Goal: Task Accomplishment & Management: Manage account settings

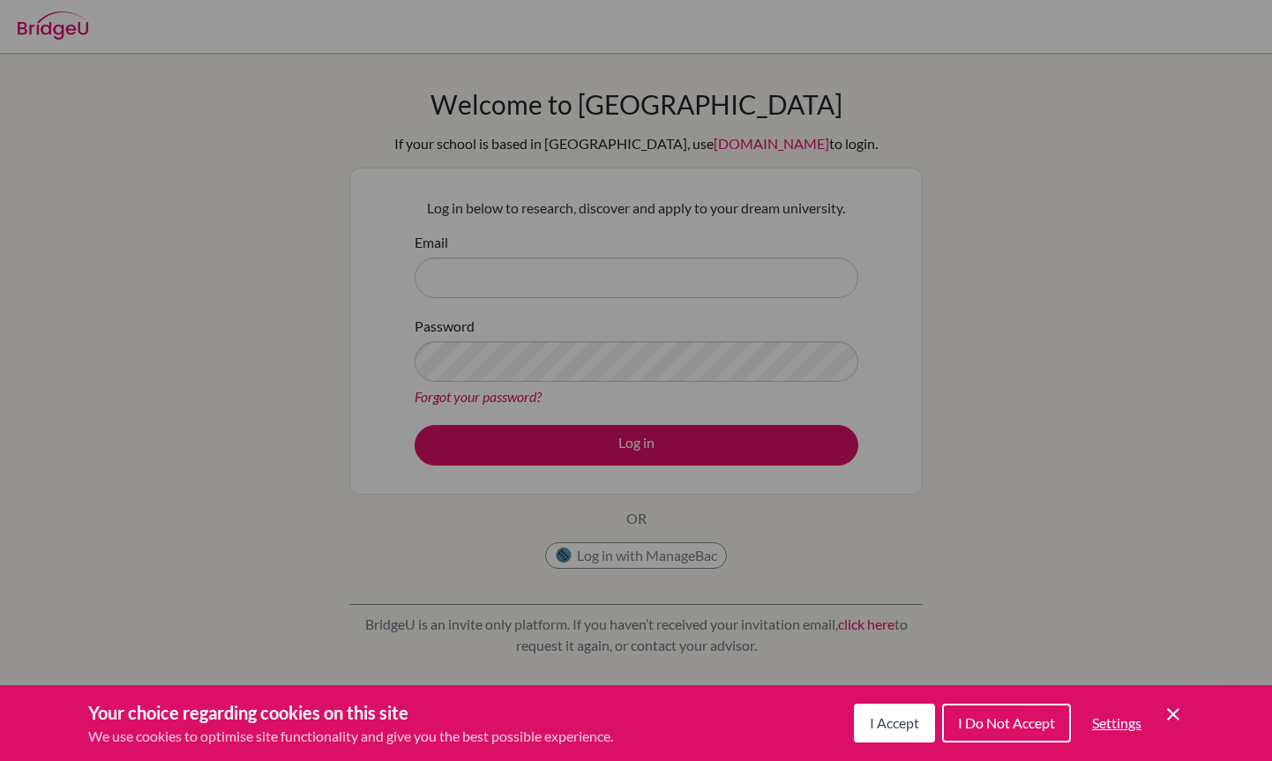
click at [543, 340] on div "Cookie Preferences" at bounding box center [636, 380] width 1272 height 761
drag, startPoint x: 0, startPoint y: 0, endPoint x: 888, endPoint y: 717, distance: 1141.9
click at [888, 717] on span "I Accept" at bounding box center [894, 723] width 49 height 17
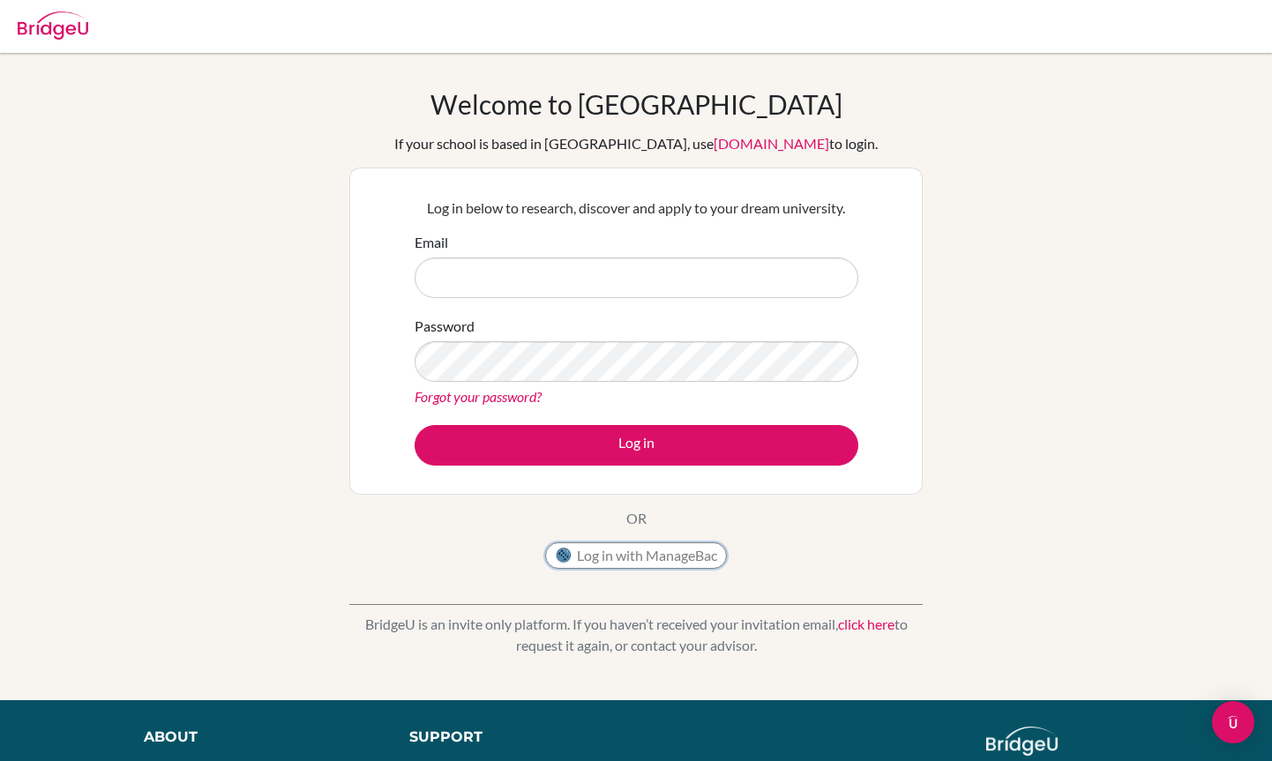
click at [665, 555] on button "Log in with ManageBac" at bounding box center [636, 556] width 182 height 26
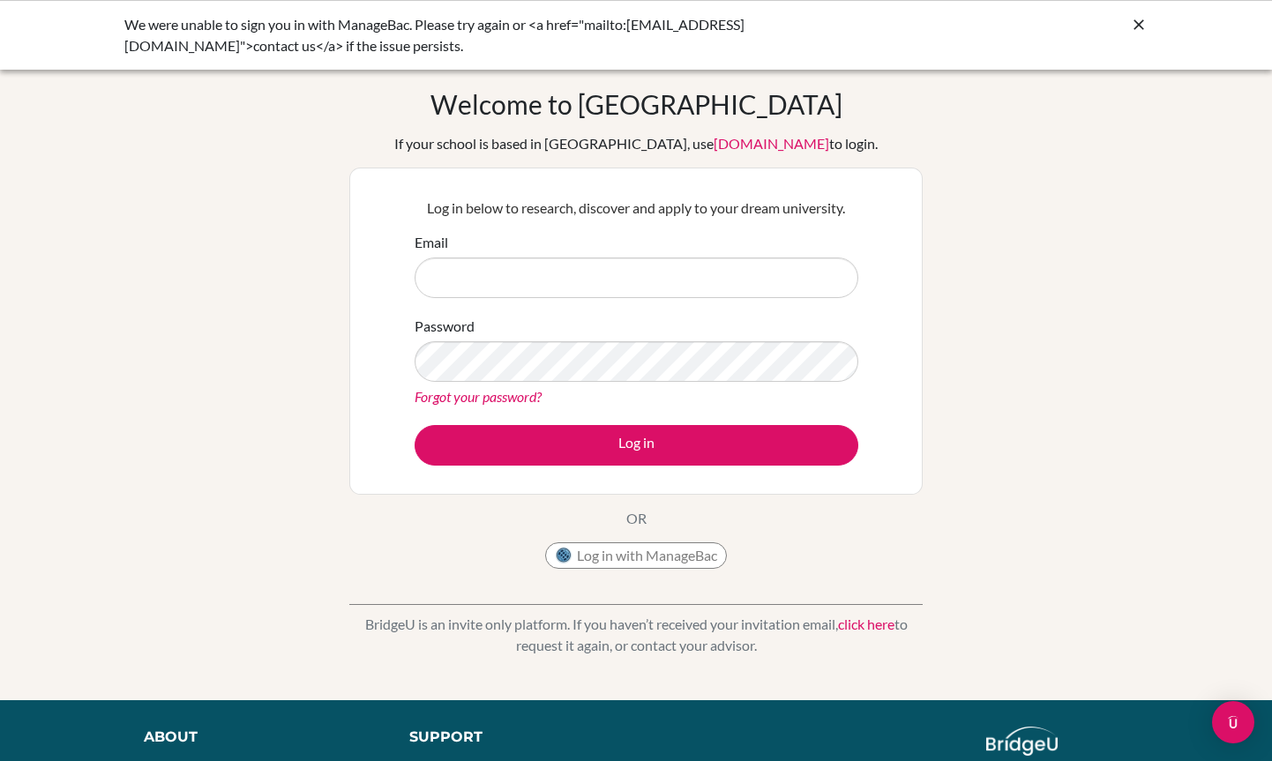
click at [861, 629] on link "click here" at bounding box center [866, 624] width 56 height 17
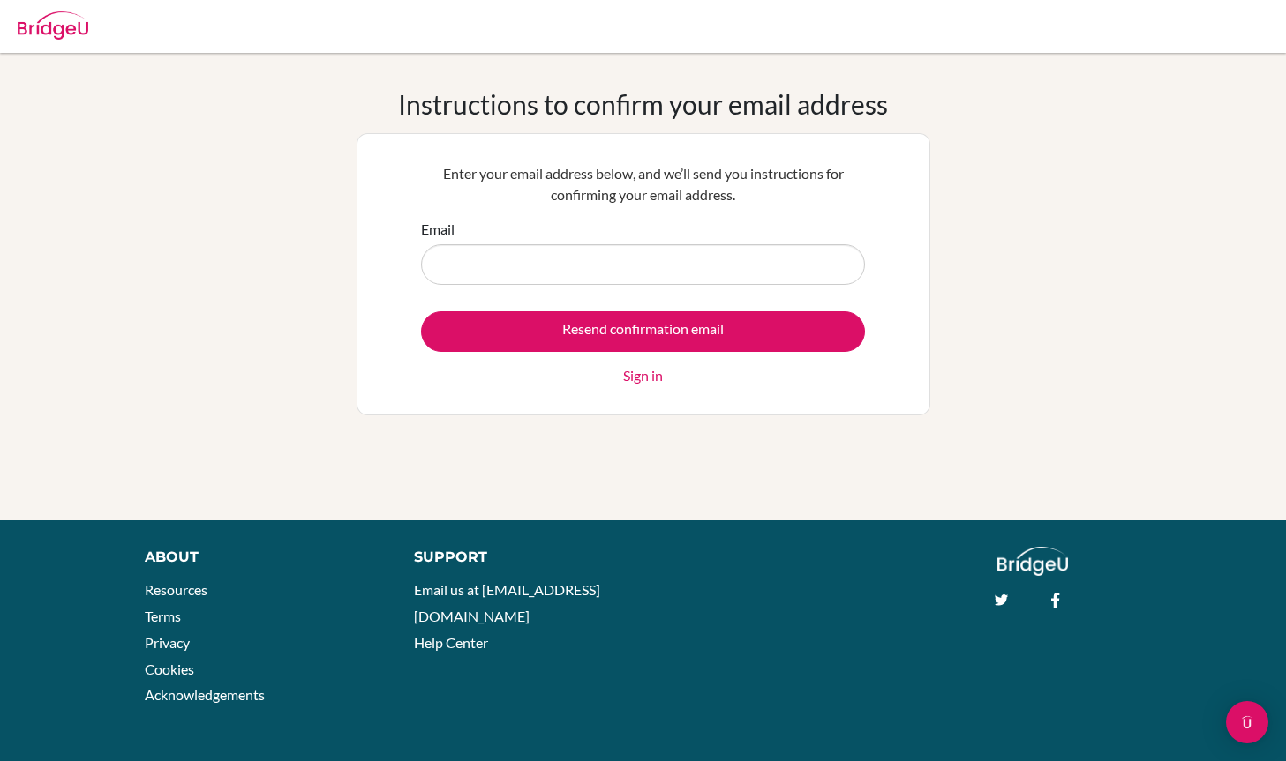
click at [526, 253] on input "Email" at bounding box center [643, 264] width 444 height 41
type input "2613@horizon.ac.jp"
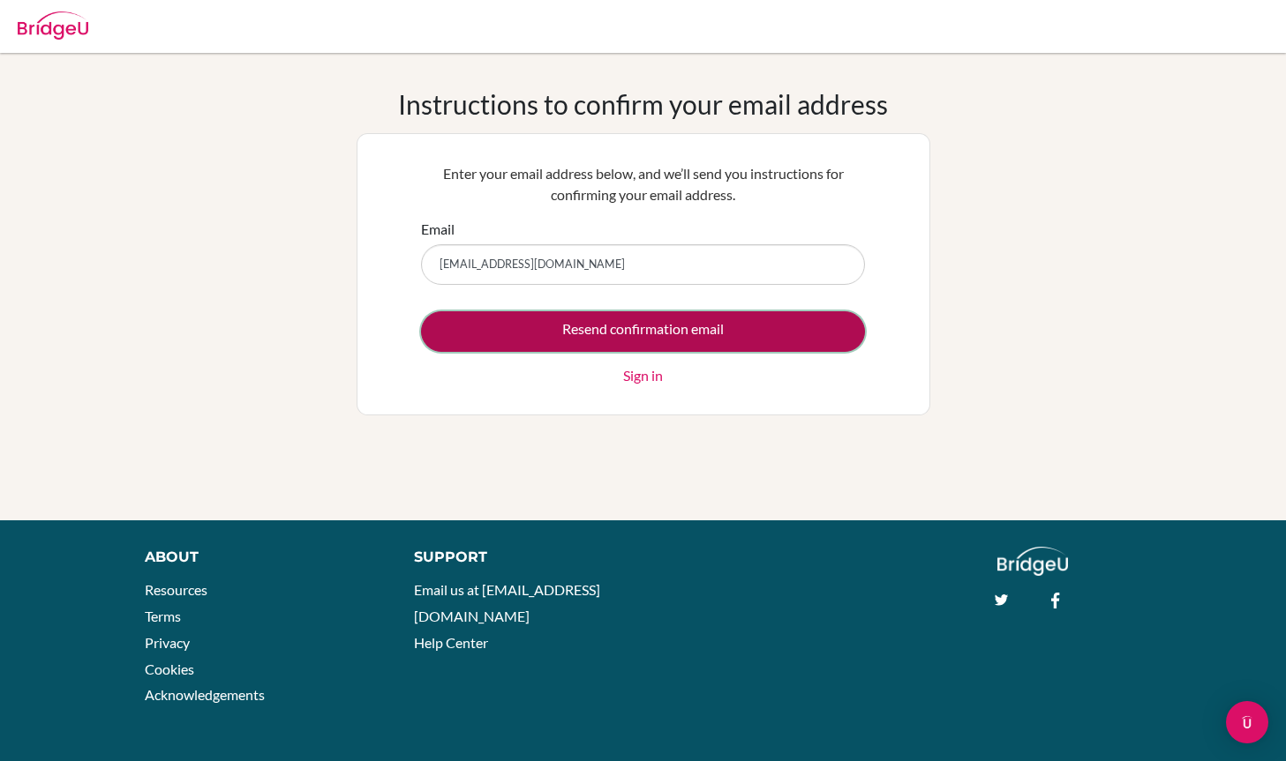
click at [636, 333] on input "Resend confirmation email" at bounding box center [643, 331] width 444 height 41
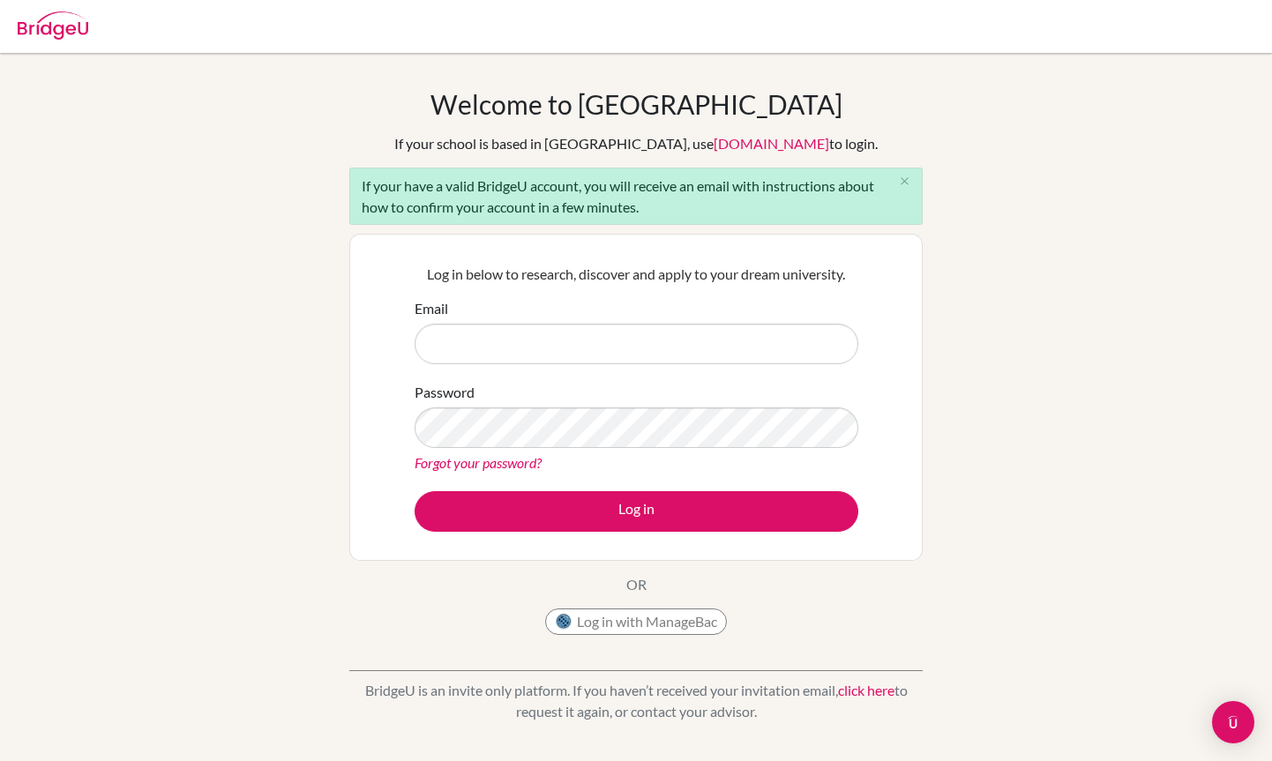
drag, startPoint x: 0, startPoint y: 0, endPoint x: 593, endPoint y: 341, distance: 684.2
click at [593, 341] on input "Email" at bounding box center [637, 344] width 444 height 41
click at [523, 337] on input "Email" at bounding box center [637, 344] width 444 height 41
type input "2613@horizon.ac.jp"
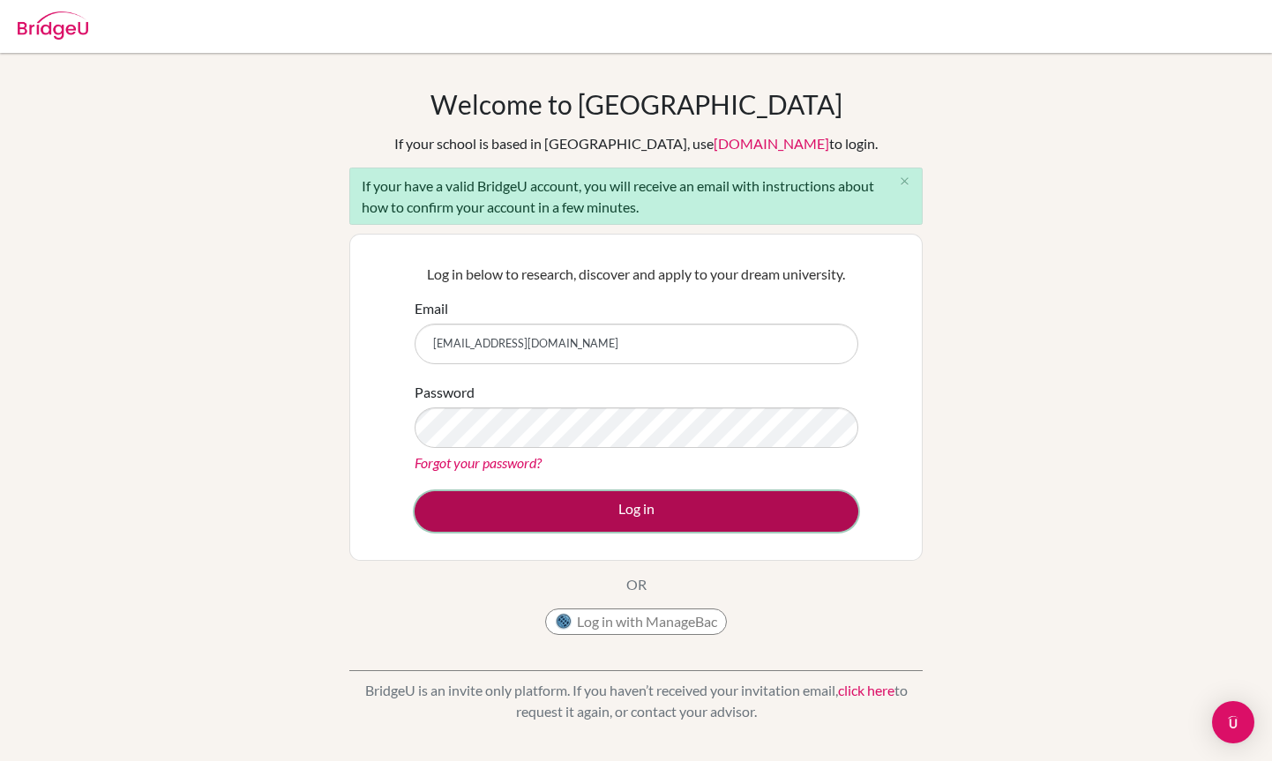
drag, startPoint x: 524, startPoint y: 406, endPoint x: 527, endPoint y: 501, distance: 95.3
click at [527, 501] on button "Log in" at bounding box center [637, 511] width 444 height 41
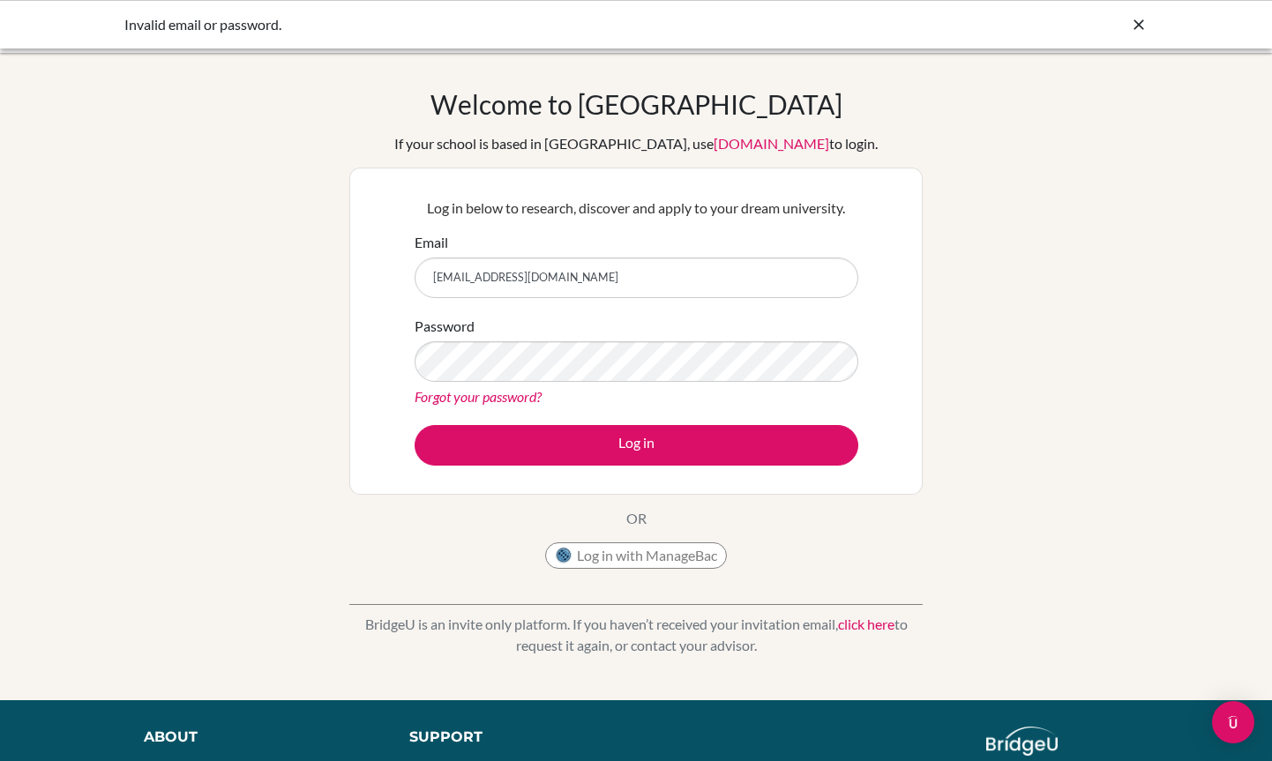
click at [1140, 22] on icon at bounding box center [1139, 25] width 18 height 18
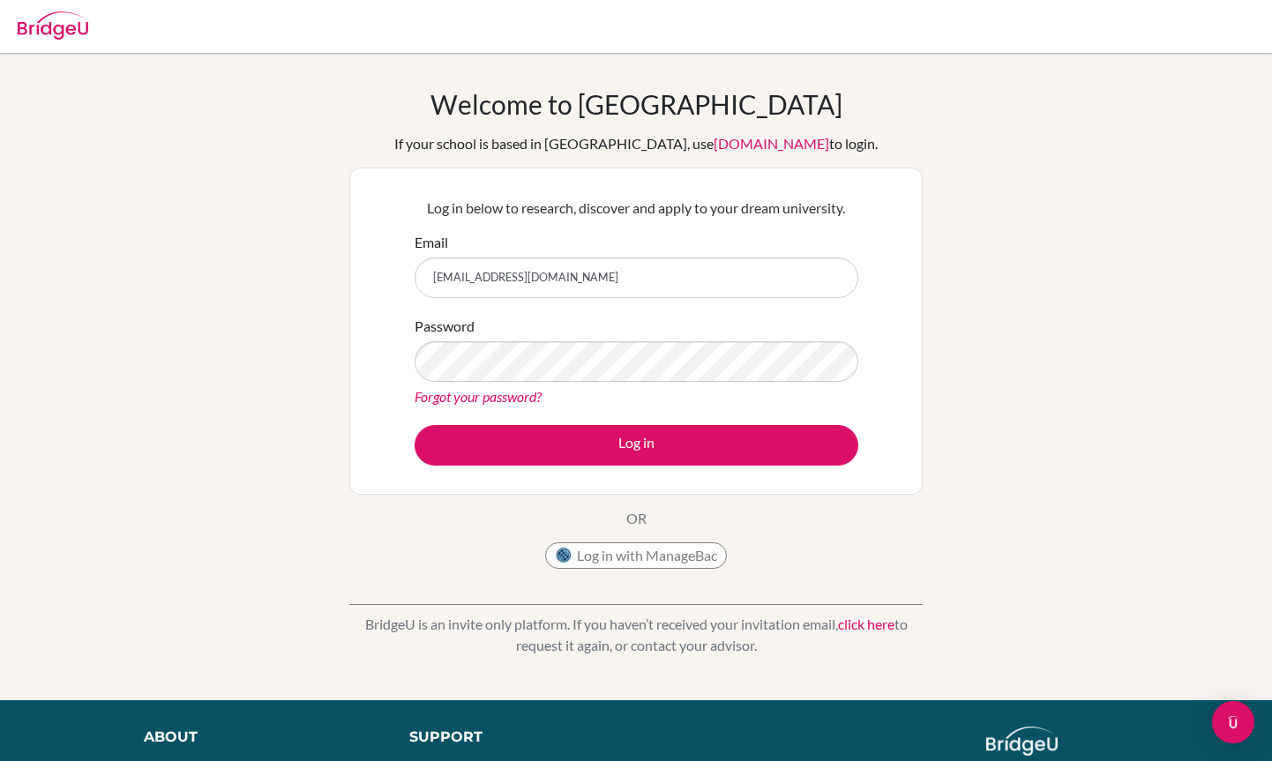
click at [62, 32] on img at bounding box center [53, 25] width 71 height 28
click at [661, 559] on button "Log in with ManageBac" at bounding box center [636, 556] width 182 height 26
click at [656, 557] on button "Log in with ManageBac" at bounding box center [636, 556] width 182 height 26
click at [696, 568] on button "Log in with ManageBac" at bounding box center [636, 556] width 182 height 26
click at [696, 556] on button "Log in with ManageBac" at bounding box center [636, 556] width 182 height 26
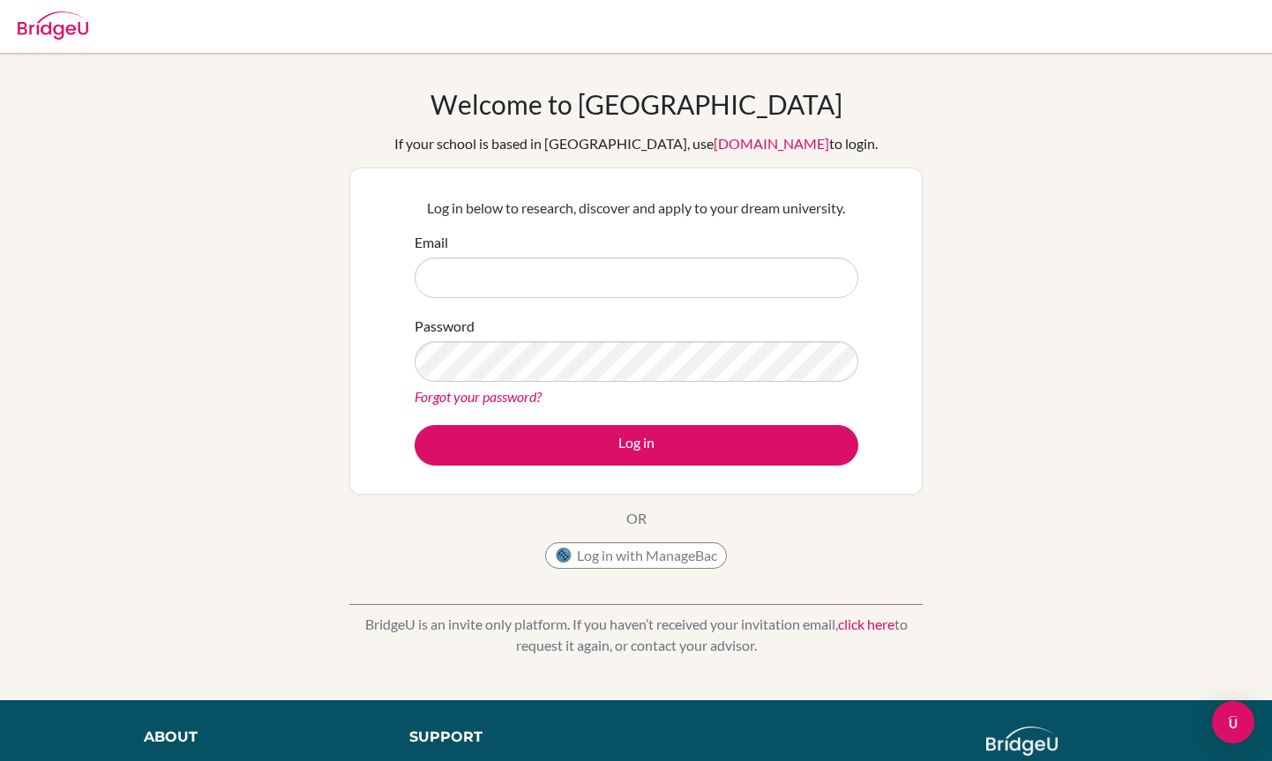
drag, startPoint x: 0, startPoint y: 0, endPoint x: 828, endPoint y: 556, distance: 997.7
click at [828, 556] on div "Welcome to BridgeU If your school is based in China, use app.bridge-u.com.cn to…" at bounding box center [636, 333] width 574 height 490
drag, startPoint x: 0, startPoint y: 0, endPoint x: 44, endPoint y: 17, distance: 47.2
click at [44, 17] on img at bounding box center [53, 25] width 71 height 28
click at [661, 556] on button "Log in with ManageBac" at bounding box center [636, 556] width 182 height 26
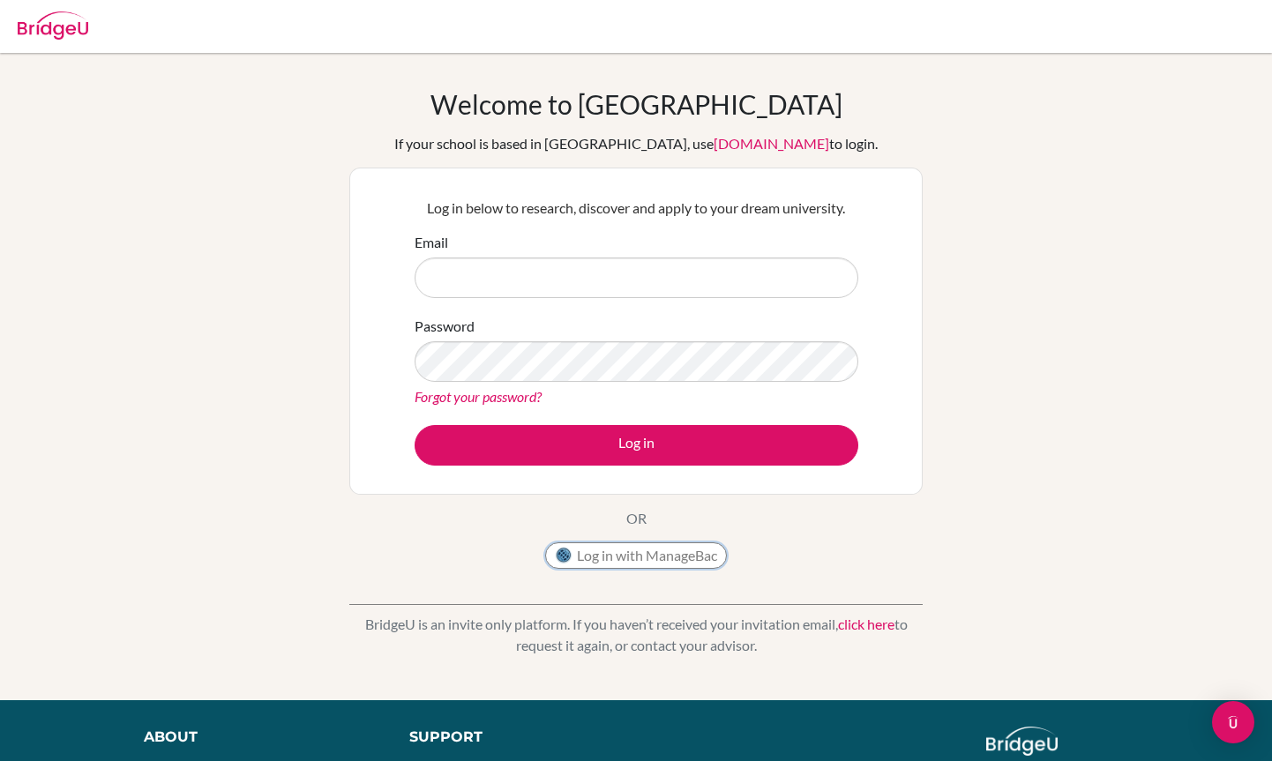
click at [661, 556] on button "Log in with ManageBac" at bounding box center [636, 556] width 182 height 26
click at [640, 553] on button "Log in with ManageBac" at bounding box center [636, 556] width 182 height 26
drag, startPoint x: 0, startPoint y: 0, endPoint x: 666, endPoint y: 554, distance: 866.5
click at [666, 554] on button "Log in with ManageBac" at bounding box center [636, 556] width 182 height 26
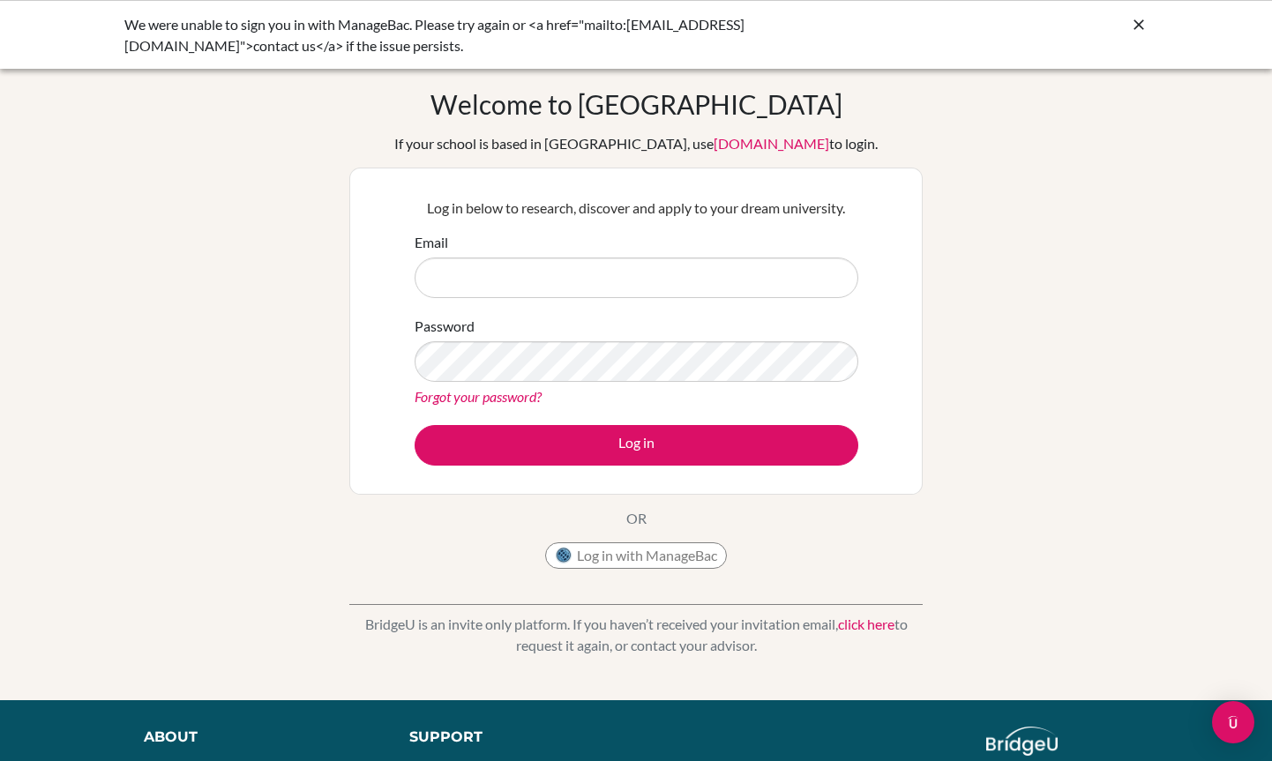
click at [866, 295] on div "Log in below to research, discover and apply to your dream university. Email Pa…" at bounding box center [636, 331] width 466 height 290
click at [680, 555] on button "Log in with ManageBac" at bounding box center [636, 556] width 182 height 26
click at [680, 553] on button "Log in with ManageBac" at bounding box center [636, 556] width 182 height 26
click at [853, 631] on link "click here" at bounding box center [866, 624] width 56 height 17
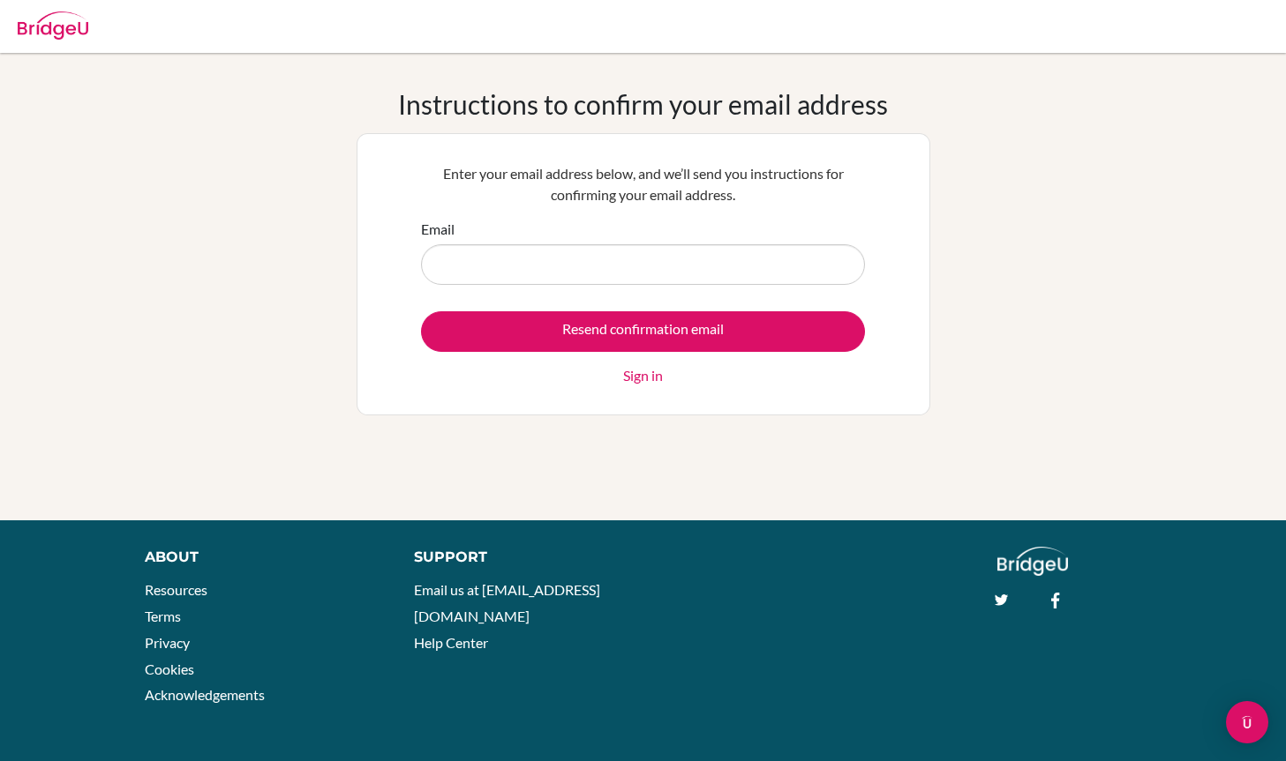
drag, startPoint x: 0, startPoint y: 0, endPoint x: 457, endPoint y: 276, distance: 534.0
click at [457, 276] on input "Email" at bounding box center [643, 264] width 444 height 41
type input "2613@horizon.ac.jp"
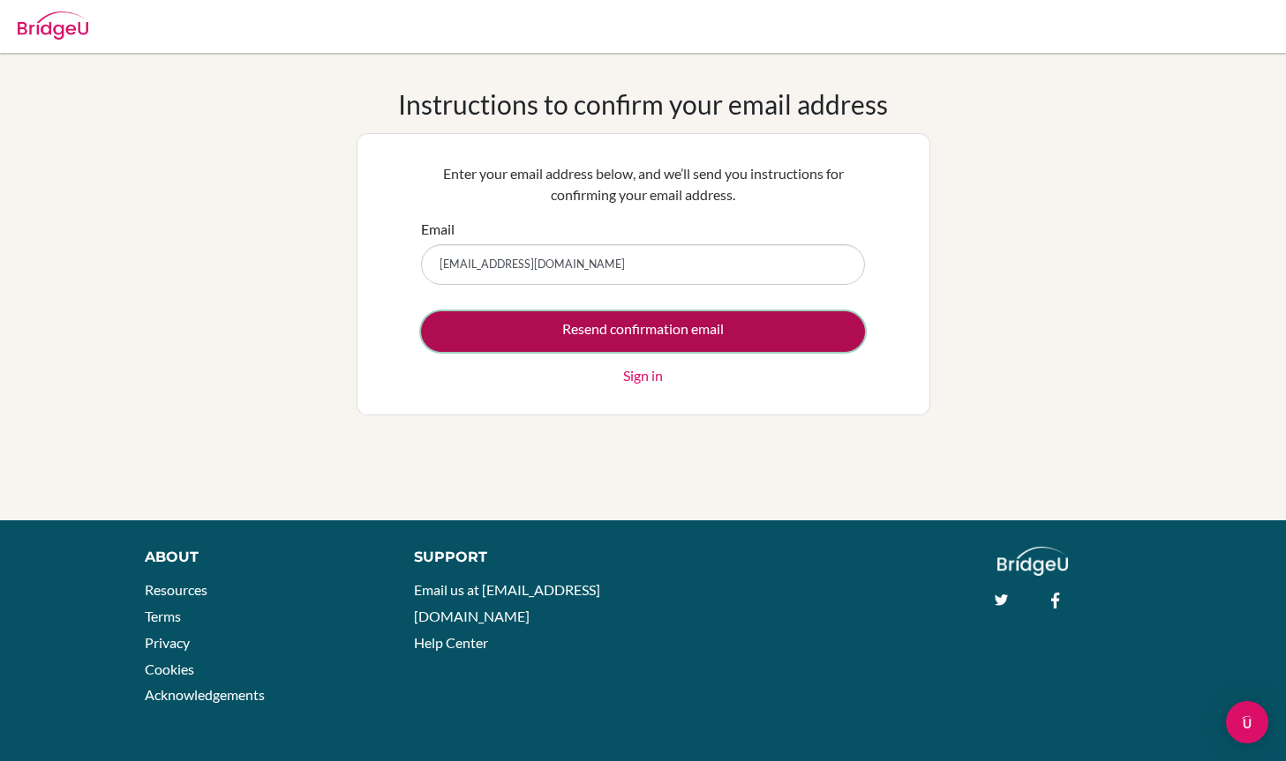
click at [513, 333] on input "Resend confirmation email" at bounding box center [643, 331] width 444 height 41
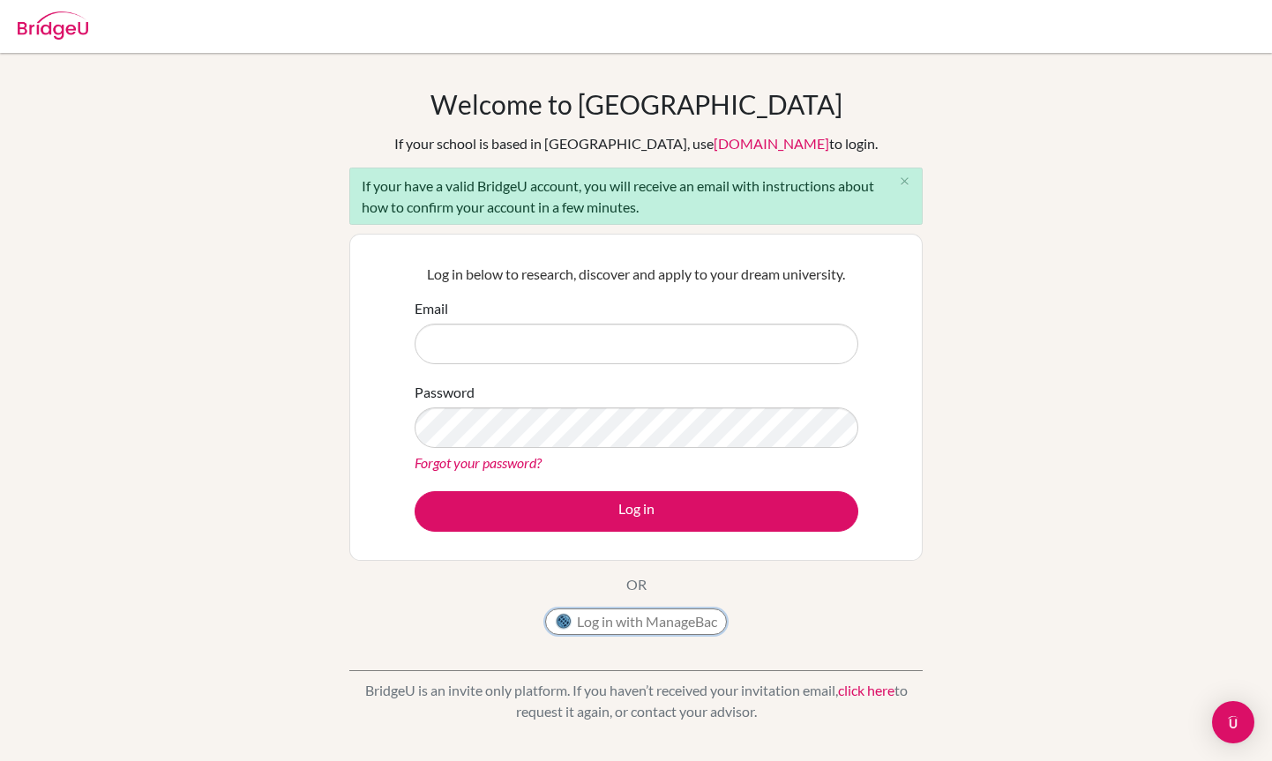
click at [649, 630] on button "Log in with ManageBac" at bounding box center [636, 622] width 182 height 26
click at [649, 628] on button "Log in with ManageBac" at bounding box center [636, 622] width 182 height 26
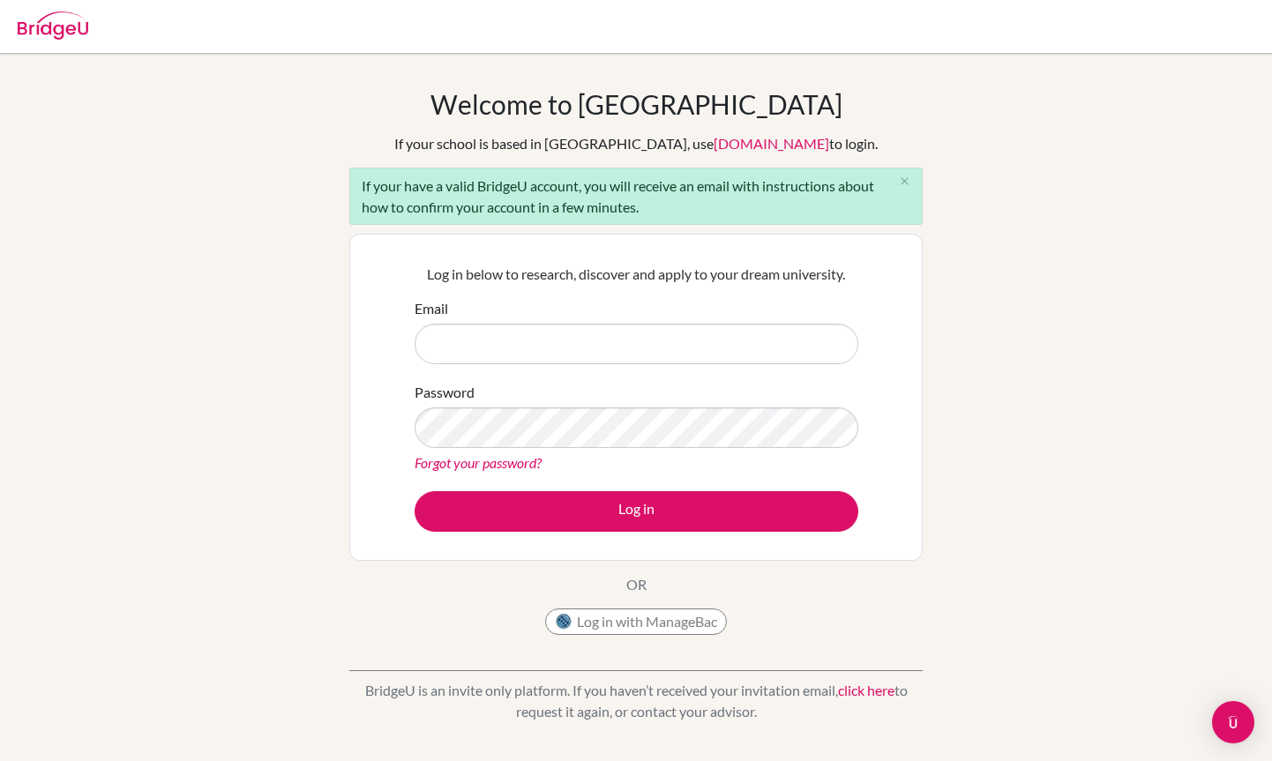
click at [399, 628] on div "Welcome to BridgeU If your school is based in China, use app.bridge-u.com.cn to…" at bounding box center [636, 366] width 574 height 556
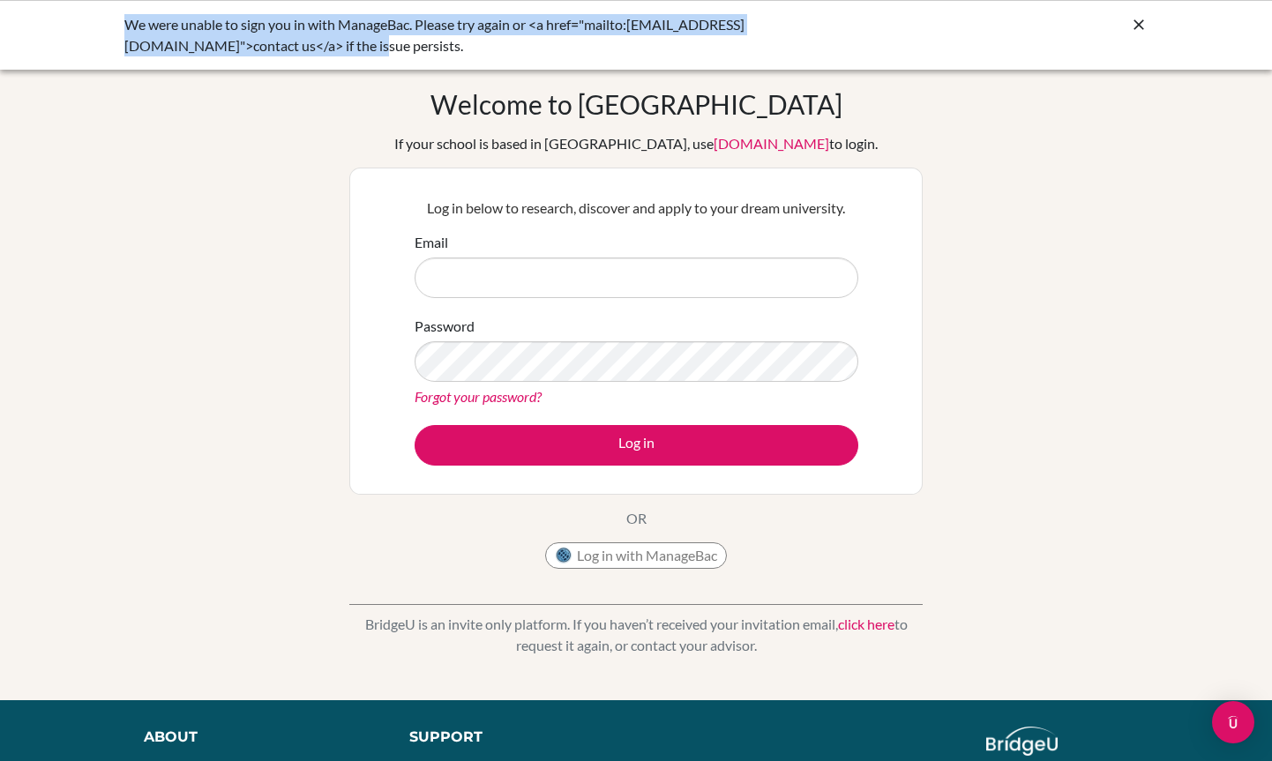
drag, startPoint x: 1010, startPoint y: 344, endPoint x: 110, endPoint y: 24, distance: 955.2
click at [110, 24] on div "We were unable to sign you in with ManageBac. Please try again or <a href="mail…" at bounding box center [636, 35] width 1272 height 70
copy div "We were unable to sign you in with ManageBac. Please try again or <a href="mail…"
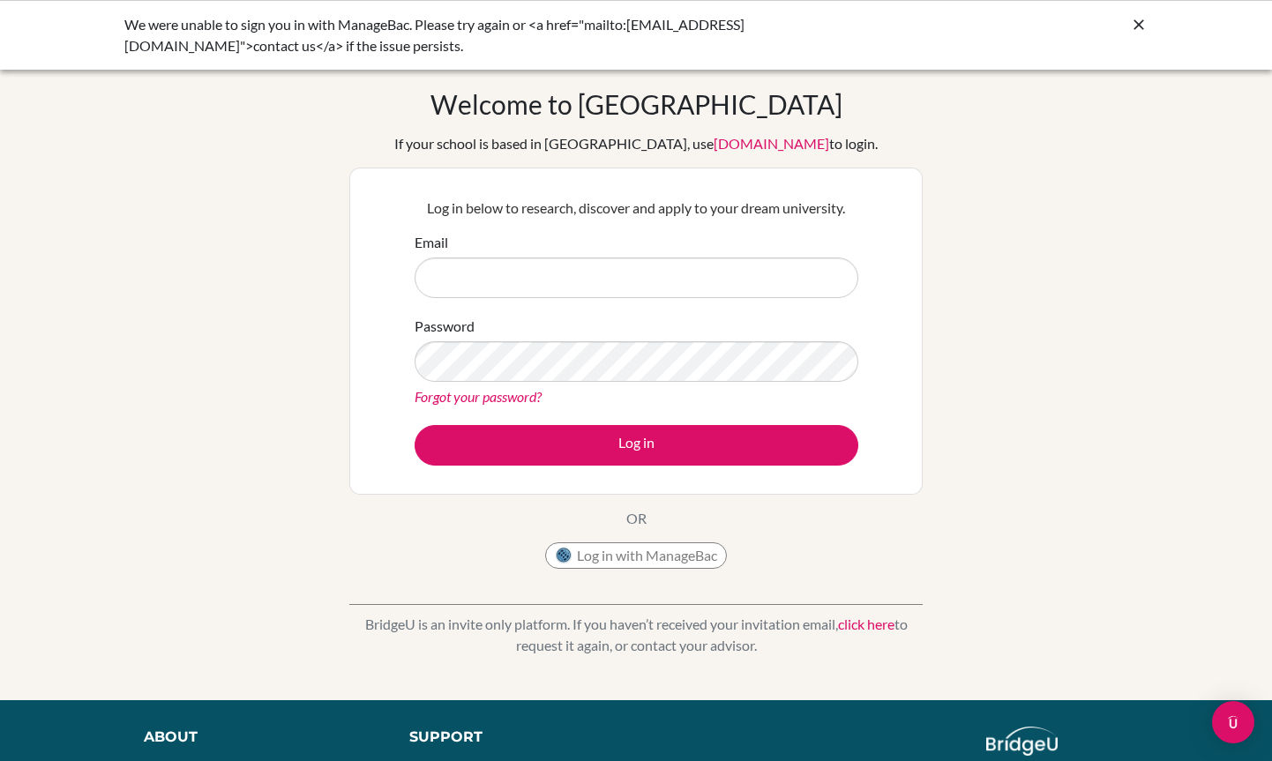
click at [92, 311] on div "Welcome to BridgeU If your school is based in China, use app.bridge-u.com.cn to…" at bounding box center [636, 376] width 1272 height 577
click at [883, 628] on link "click here" at bounding box center [866, 624] width 56 height 17
drag, startPoint x: 92, startPoint y: 311, endPoint x: 876, endPoint y: 627, distance: 845.6
click at [876, 627] on link "click here" at bounding box center [866, 624] width 56 height 17
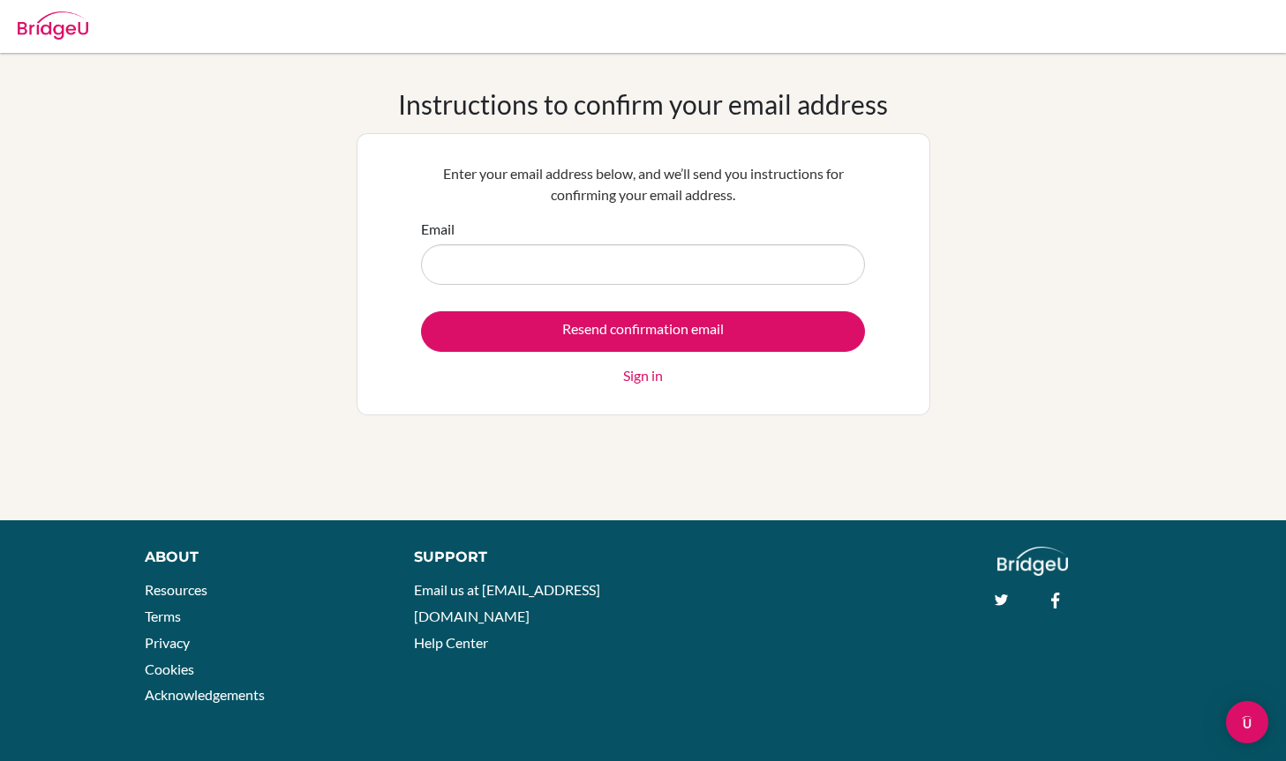
drag, startPoint x: 0, startPoint y: 0, endPoint x: 631, endPoint y: 291, distance: 694.8
click at [631, 291] on form "Email Resend confirmation email Sign in" at bounding box center [643, 303] width 444 height 168
click at [631, 269] on input "Email" at bounding box center [643, 264] width 444 height 41
type input "2613@horizon.ac.jp"
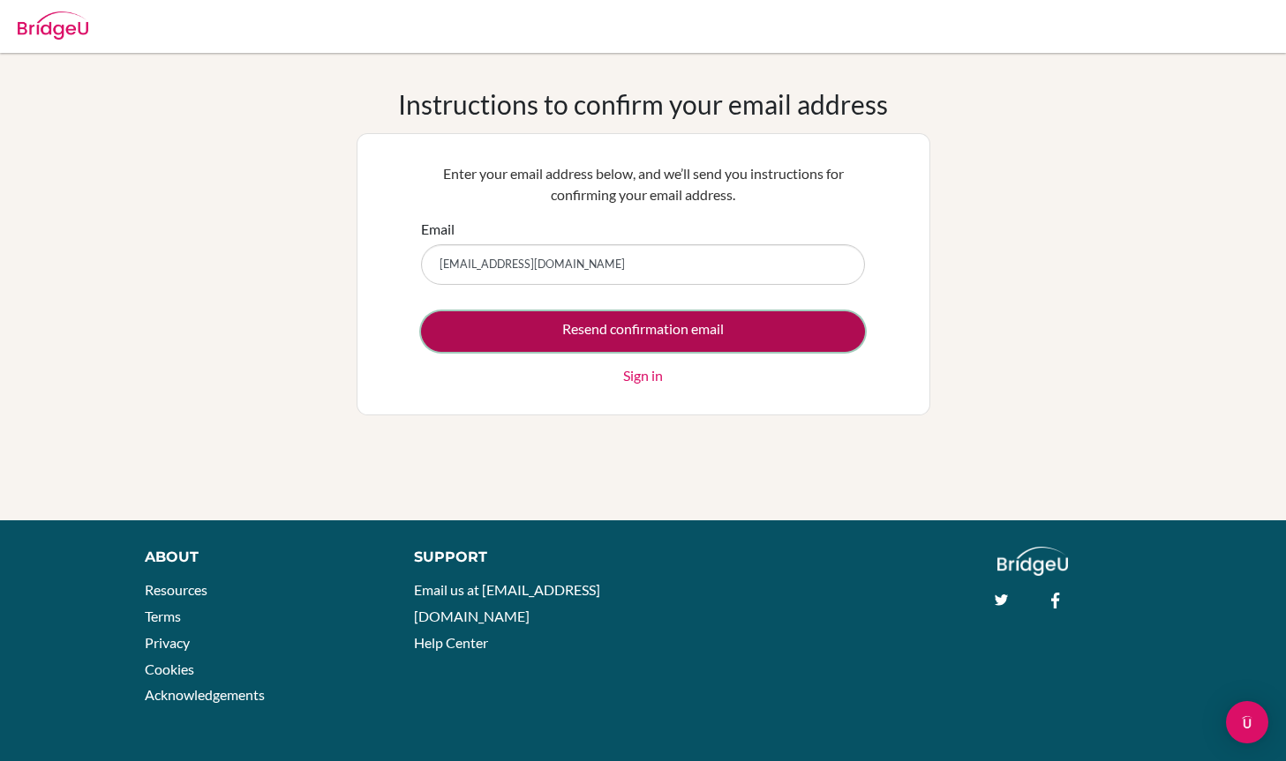
click at [641, 346] on input "Resend confirmation email" at bounding box center [643, 331] width 444 height 41
